Goal: Task Accomplishment & Management: Manage account settings

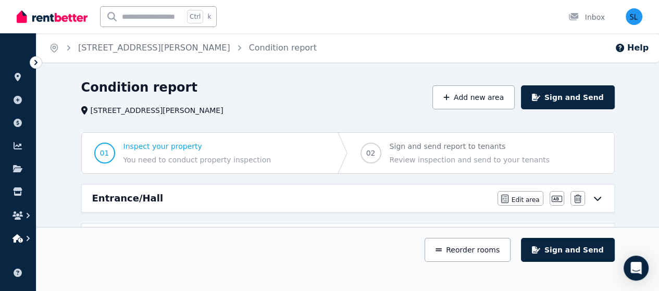
click at [18, 235] on icon "button" at bounding box center [17, 238] width 10 height 8
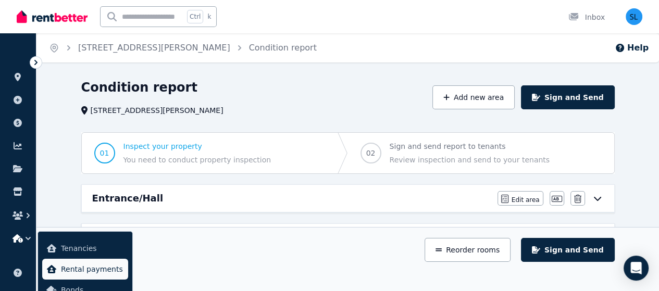
click at [73, 268] on span "Rental payments" at bounding box center [92, 269] width 63 height 12
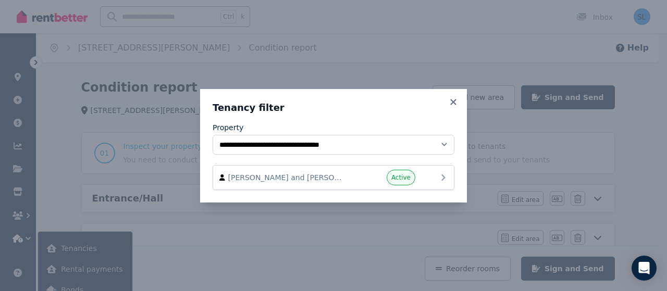
click at [334, 177] on span "[PERSON_NAME] and [PERSON_NAME]" at bounding box center [287, 177] width 119 height 10
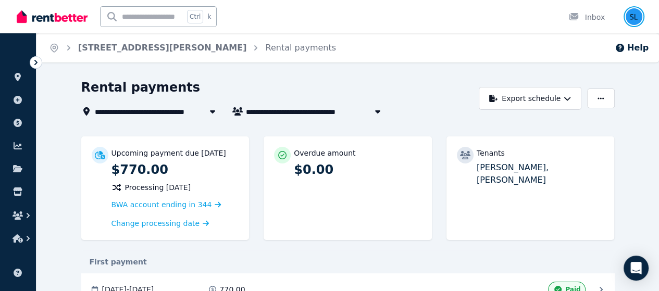
click at [634, 13] on img "button" at bounding box center [633, 16] width 17 height 17
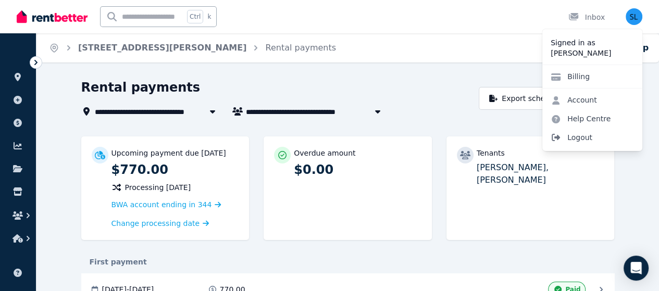
click at [580, 139] on span "Logout" at bounding box center [592, 137] width 100 height 19
